Goal: Task Accomplishment & Management: Use online tool/utility

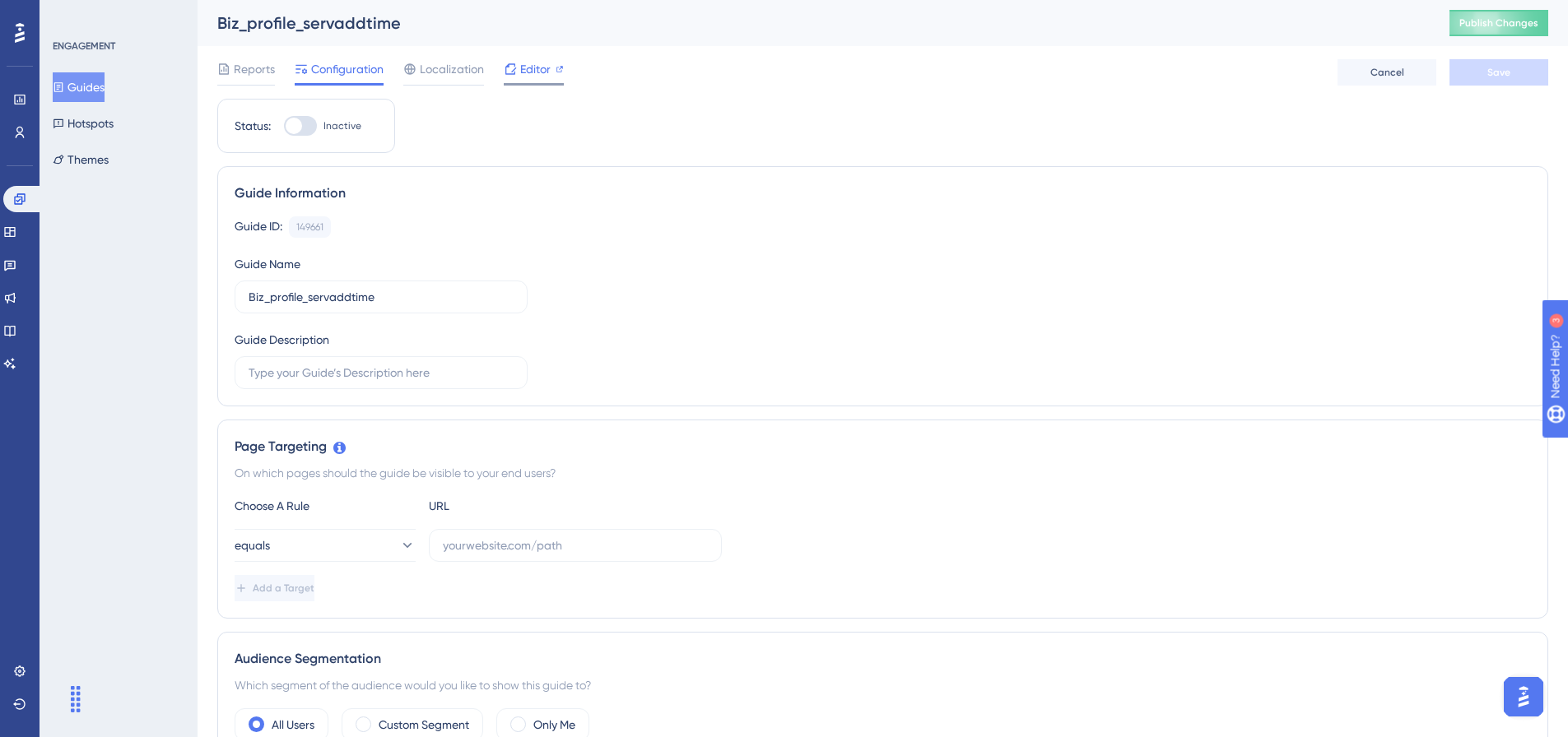
click at [532, 65] on span "Editor" at bounding box center [535, 70] width 30 height 20
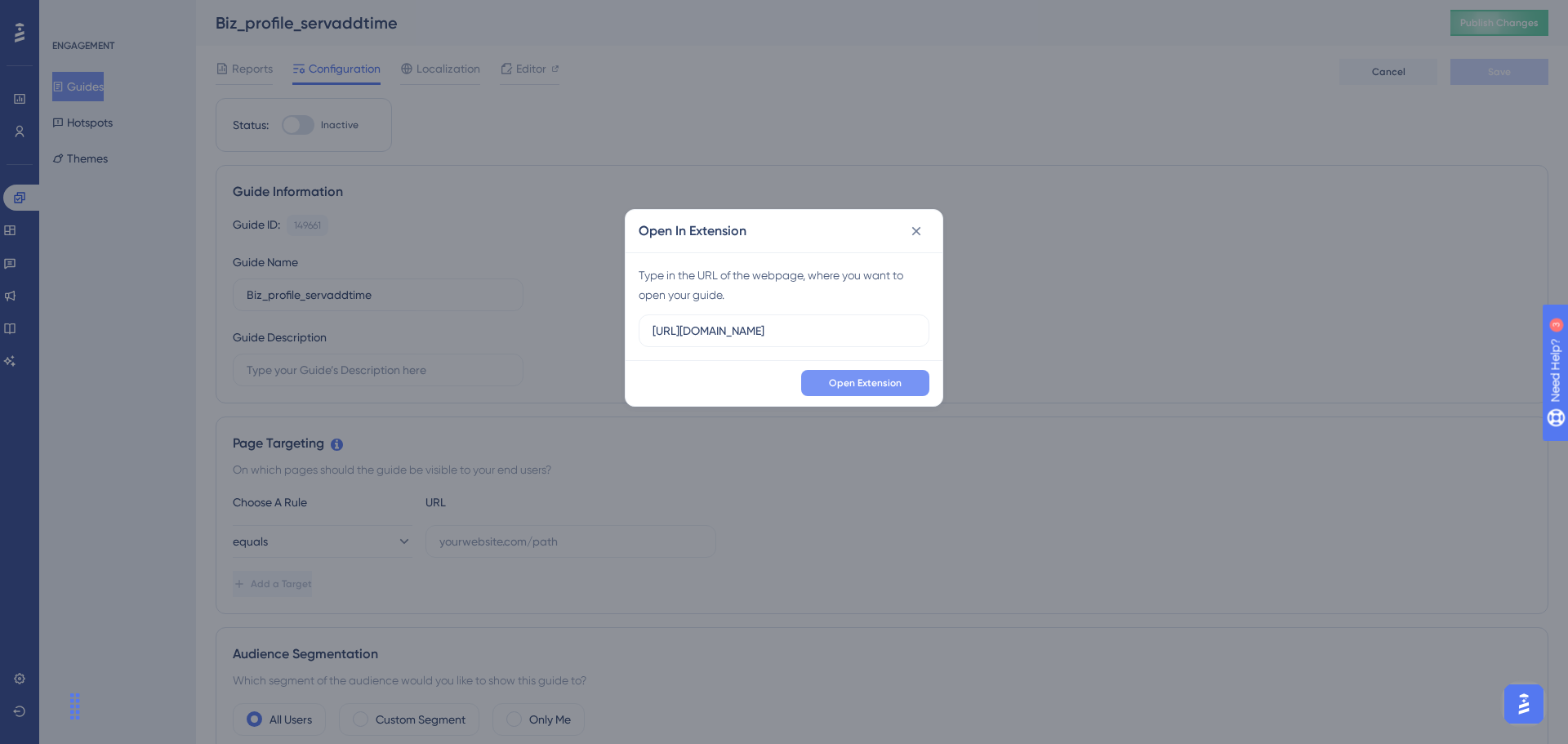
click at [897, 381] on span "Open Extension" at bounding box center [865, 383] width 72 height 13
click at [915, 230] on icon at bounding box center [916, 231] width 9 height 9
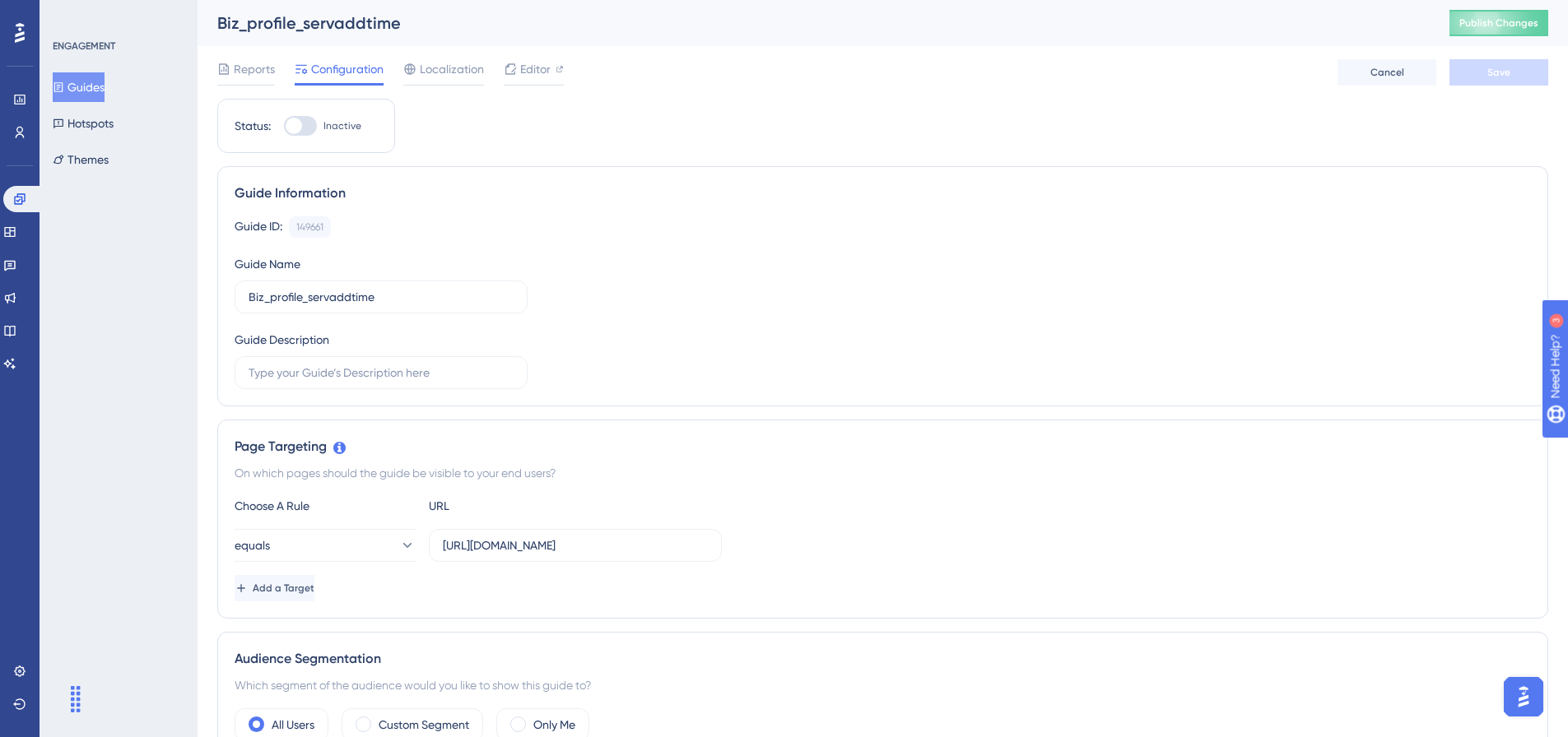
click at [86, 93] on button "Guides" at bounding box center [79, 86] width 52 height 29
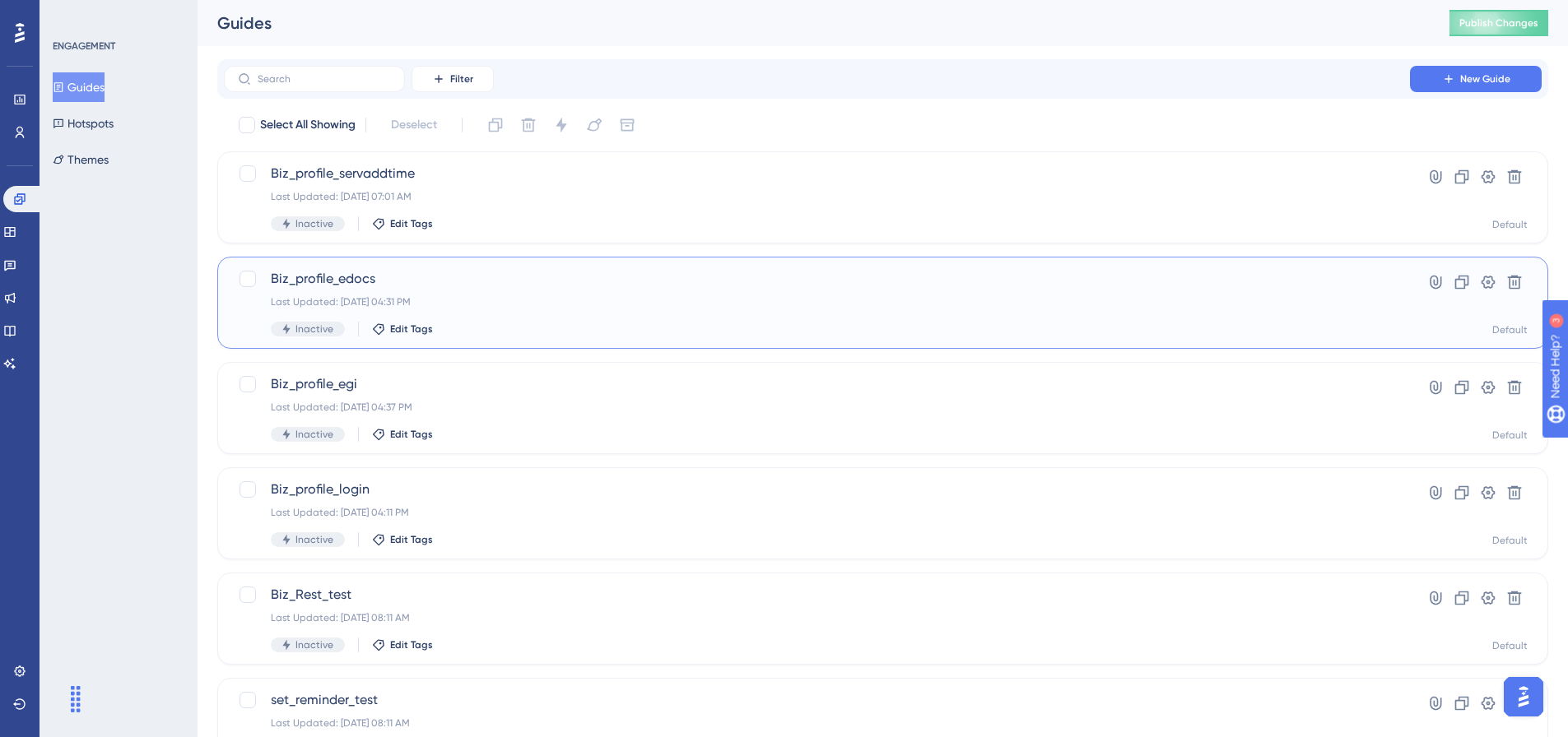
click at [397, 283] on span "Biz_profile_edocs" at bounding box center [817, 279] width 1092 height 20
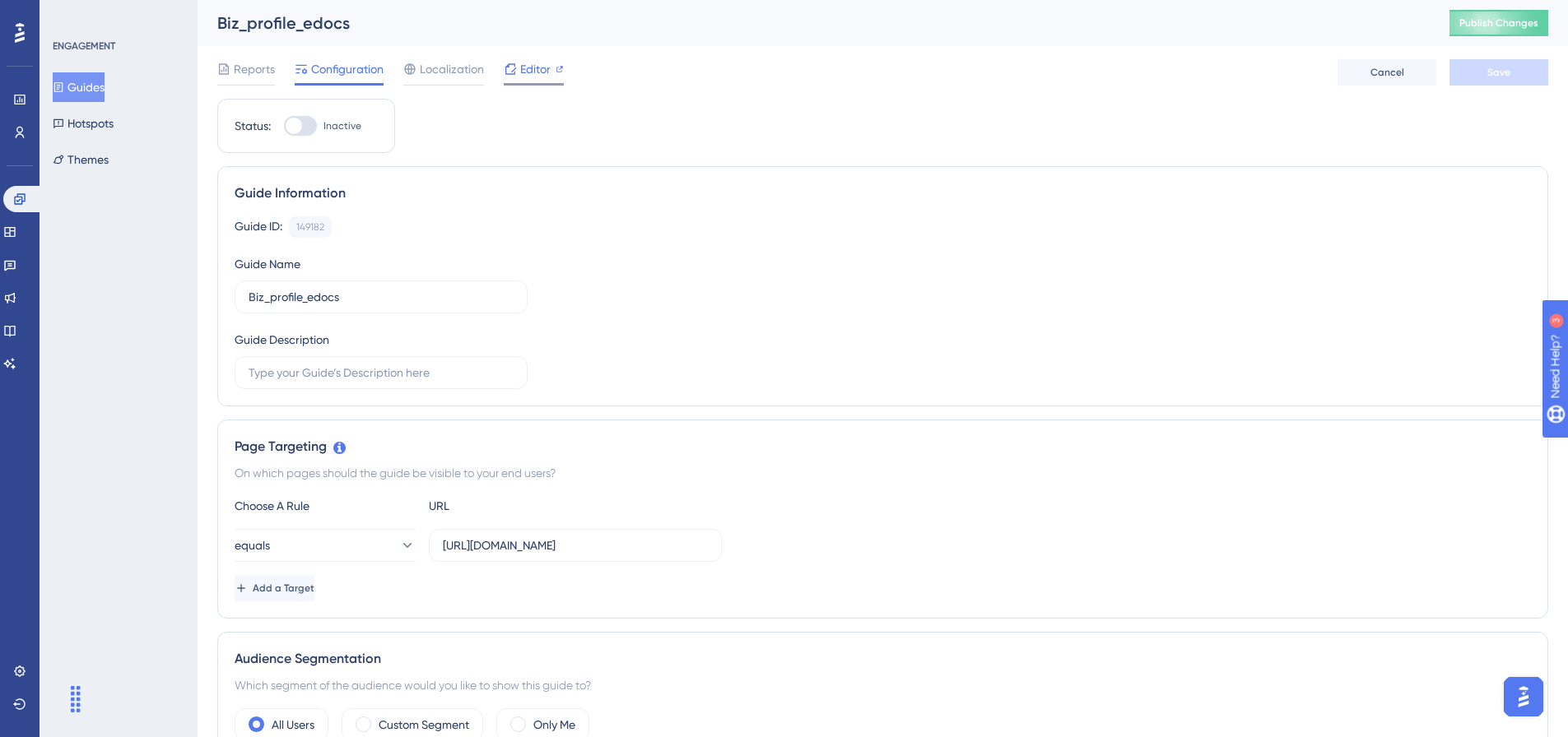
click at [533, 70] on span "Editor" at bounding box center [535, 70] width 30 height 20
